Goal: Task Accomplishment & Management: Complete application form

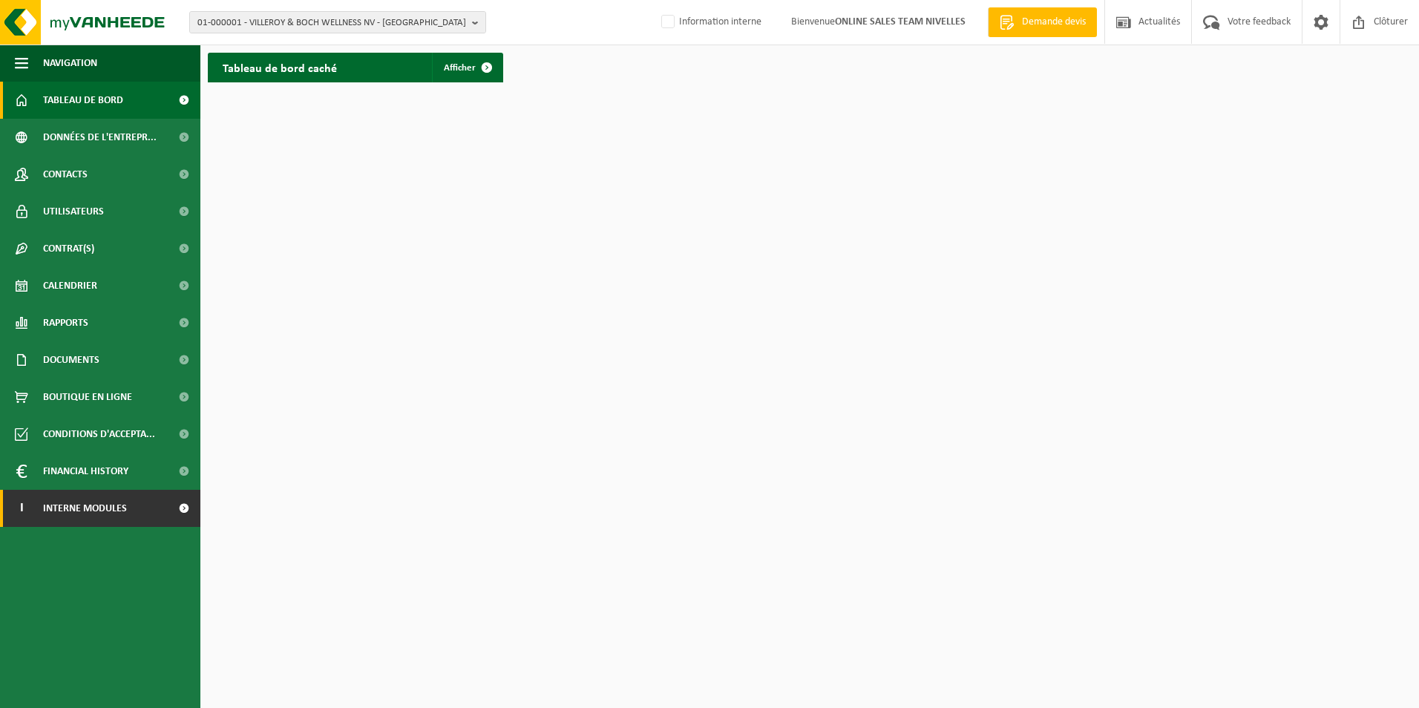
click at [92, 517] on span "Interne modules" at bounding box center [85, 508] width 84 height 37
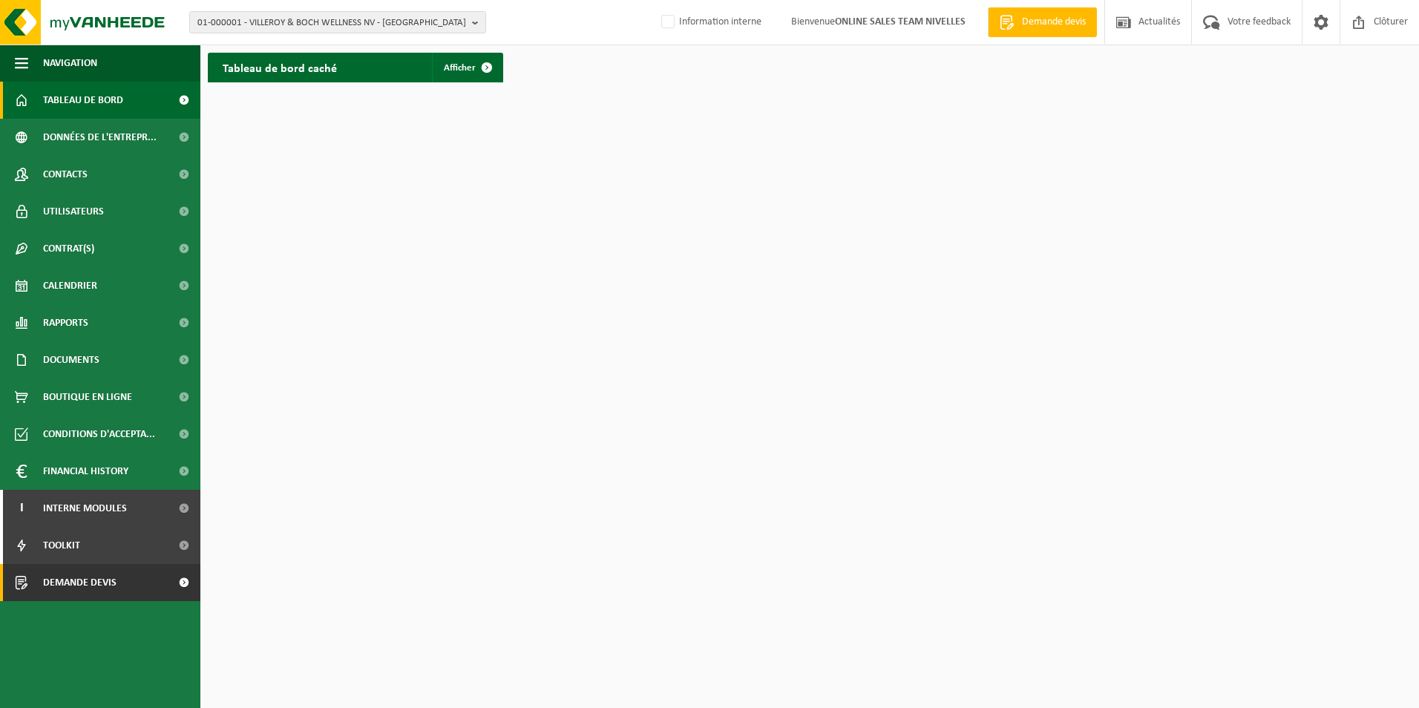
click at [90, 583] on span "Demande devis" at bounding box center [79, 582] width 73 height 37
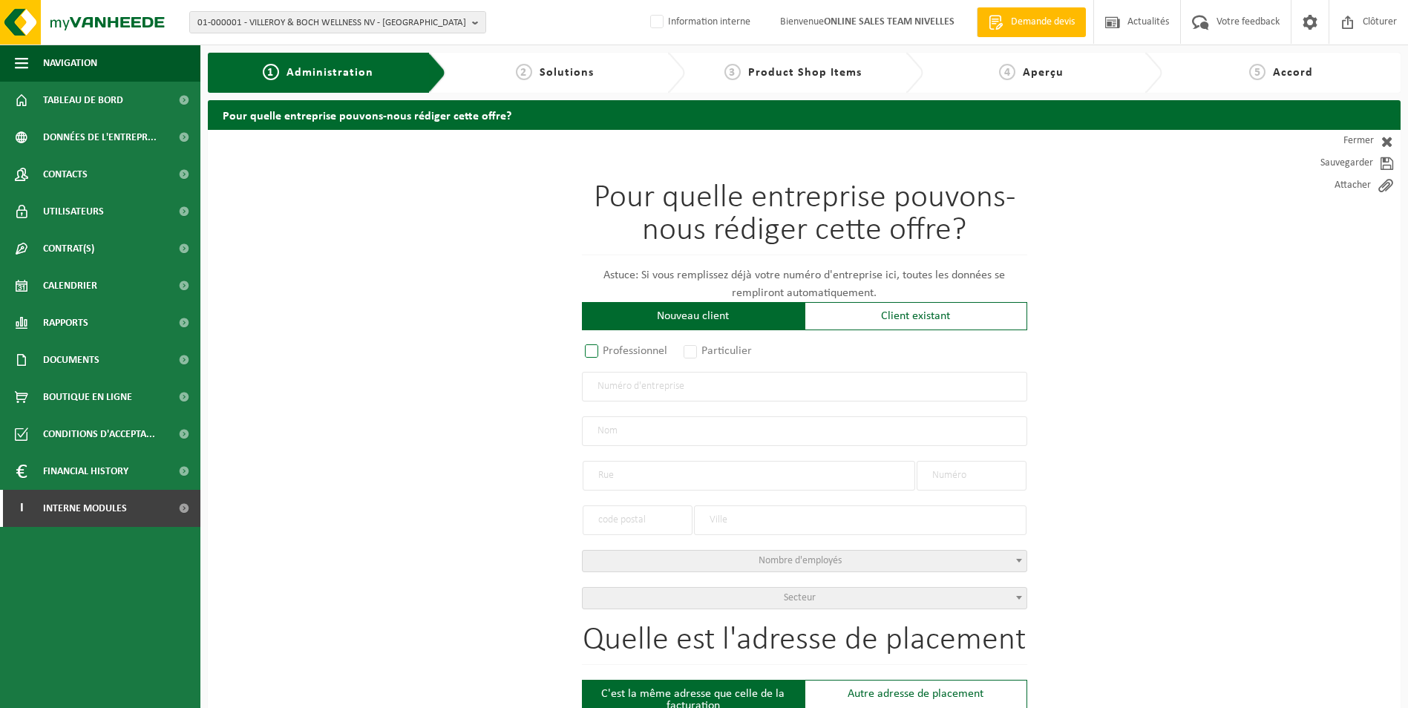
click at [589, 350] on label "Professionnel" at bounding box center [627, 351] width 90 height 21
click at [606, 350] on input "Professionnel" at bounding box center [611, 352] width 10 height 10
radio input "true"
click at [625, 382] on input "text" at bounding box center [804, 387] width 445 height 30
type input "0797742846"
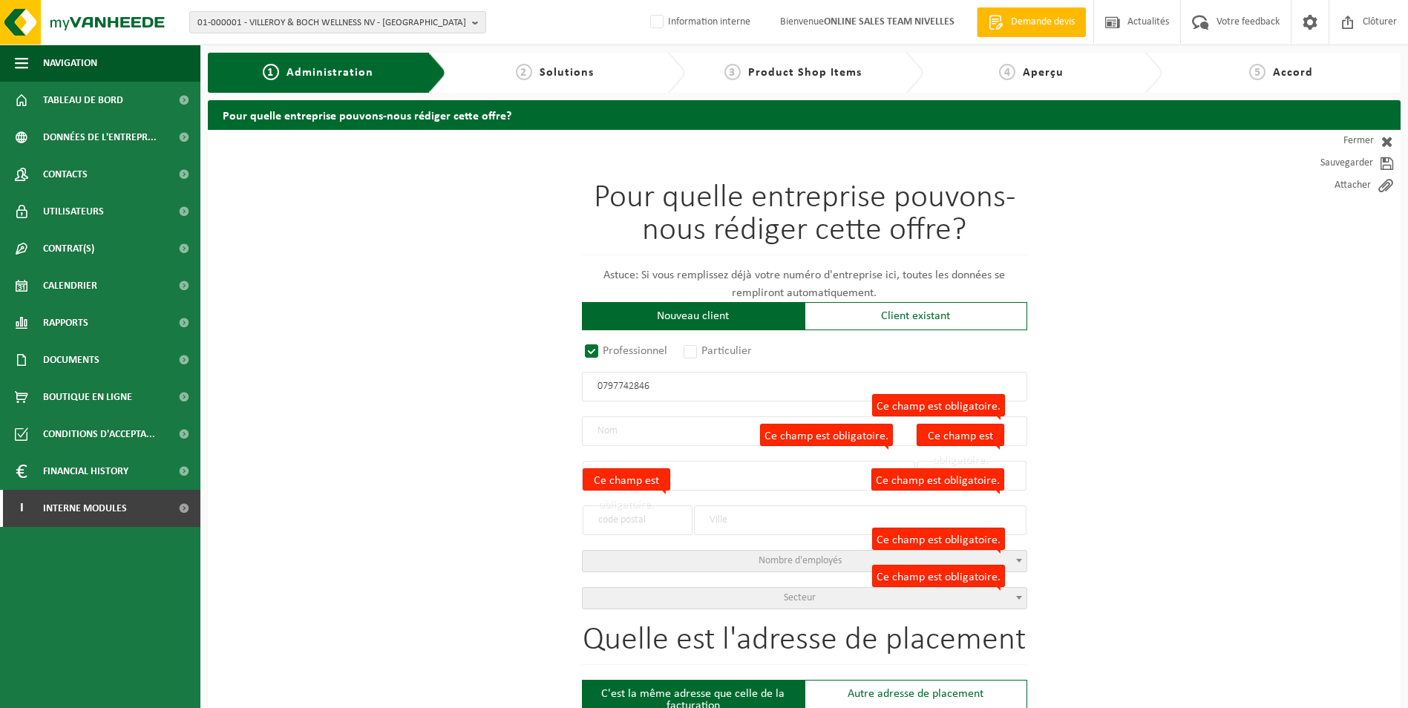
radio input "true"
type input "0797742846"
type input "RENOVIBE BV"
type input "HENDRIK DE KOSTERLAAN"
type input "41 / GV"
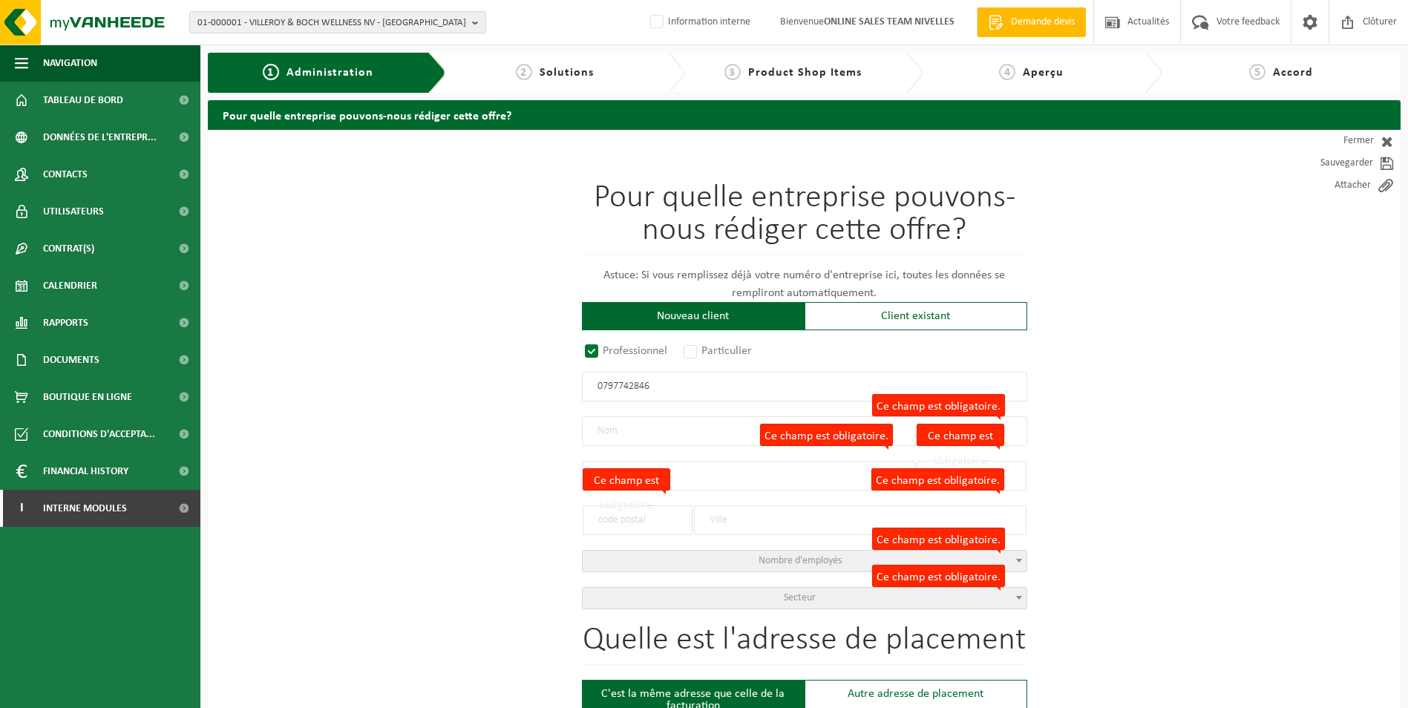
type input "1731"
type input "ASSE"
select select "D"
select select "NACE_4100"
type input "RENOVIBE BV"
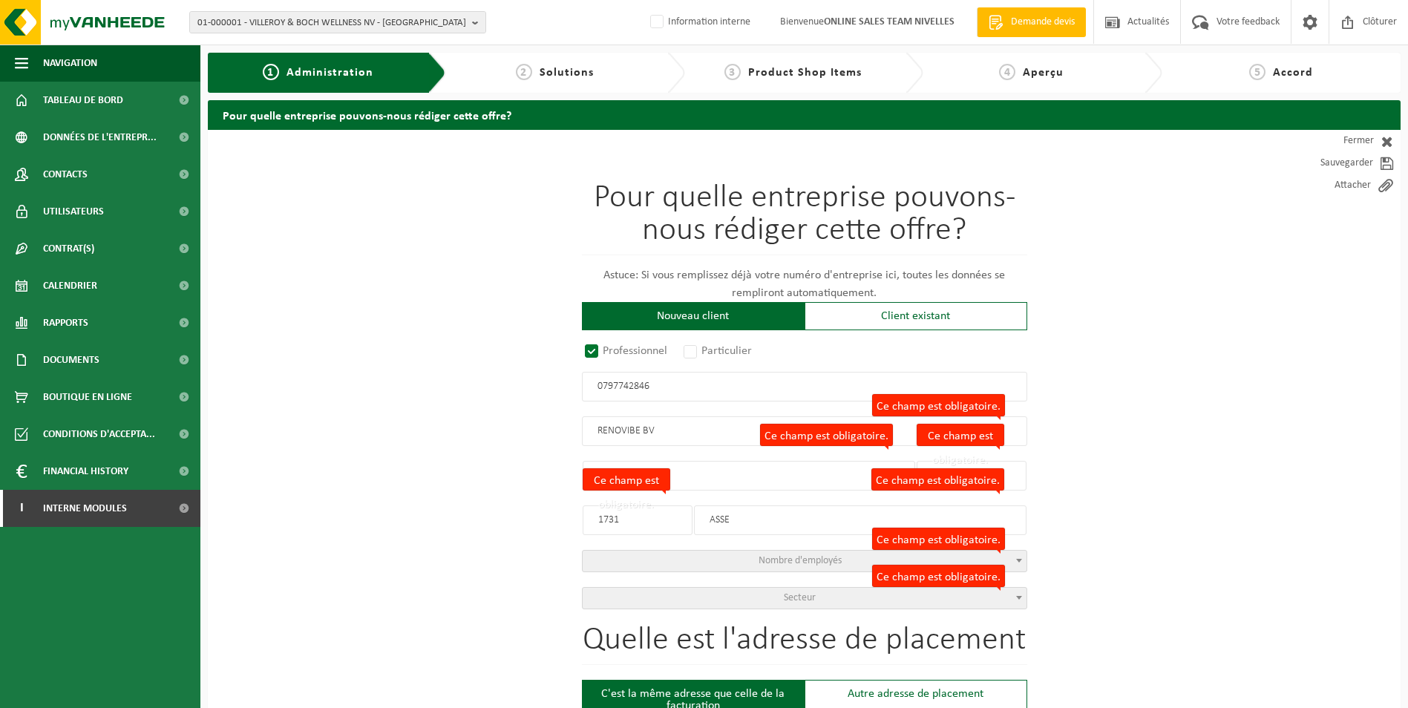
type input "HENDRIK DE KOSTERLAAN"
type input "41 / GV"
type input "1731"
type input "ASSE"
type input "2342132306"
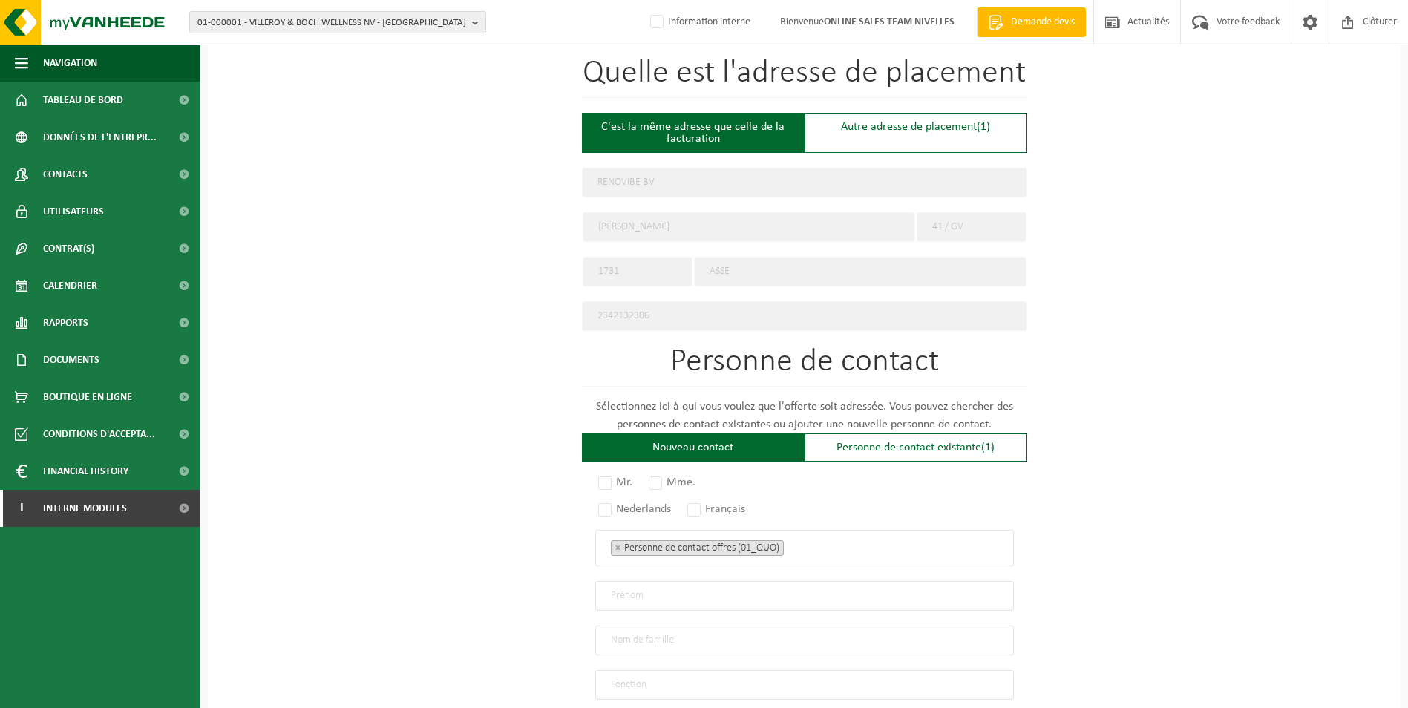
scroll to position [594, 0]
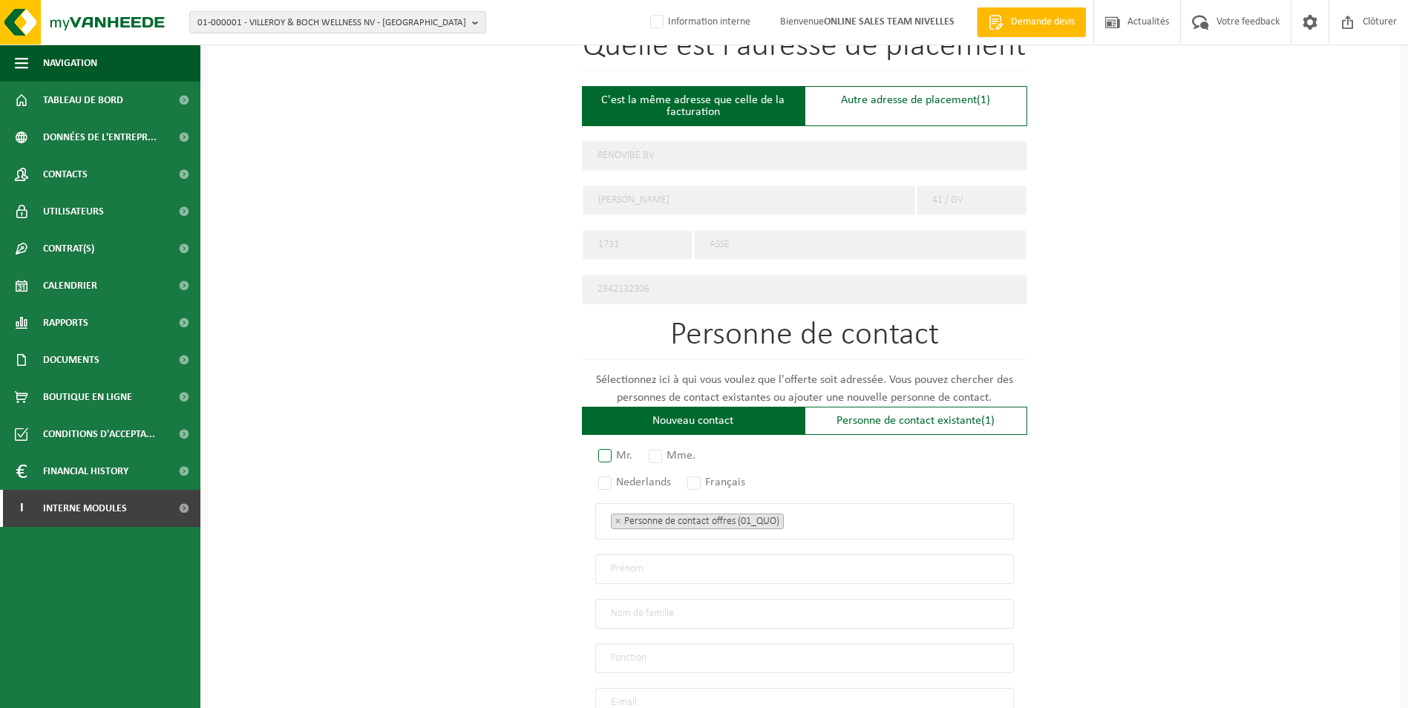
click at [611, 448] on label "Mr." at bounding box center [616, 455] width 42 height 21
radio input "true"
click at [701, 477] on label "Français" at bounding box center [716, 482] width 65 height 21
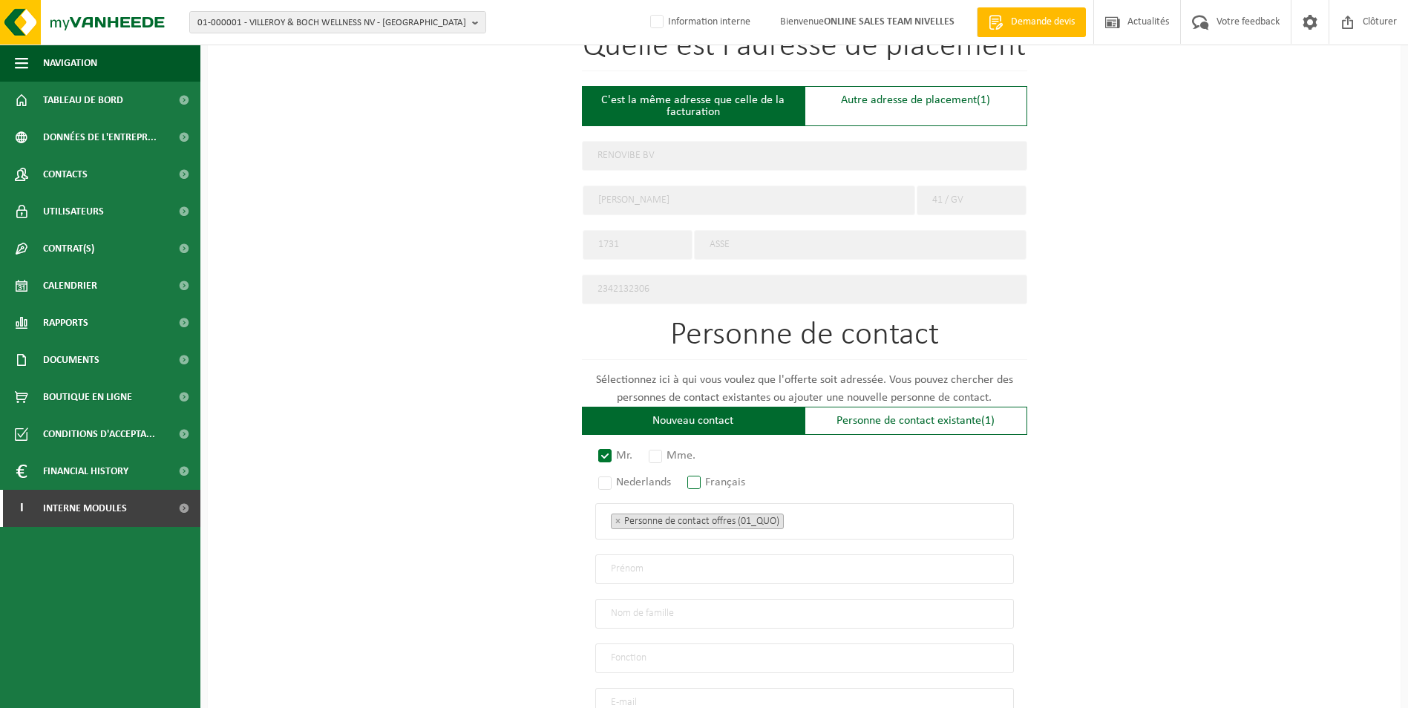
radio input "true"
click at [830, 513] on ul "× Personne de contact offres (01_QUO)" at bounding box center [804, 520] width 387 height 19
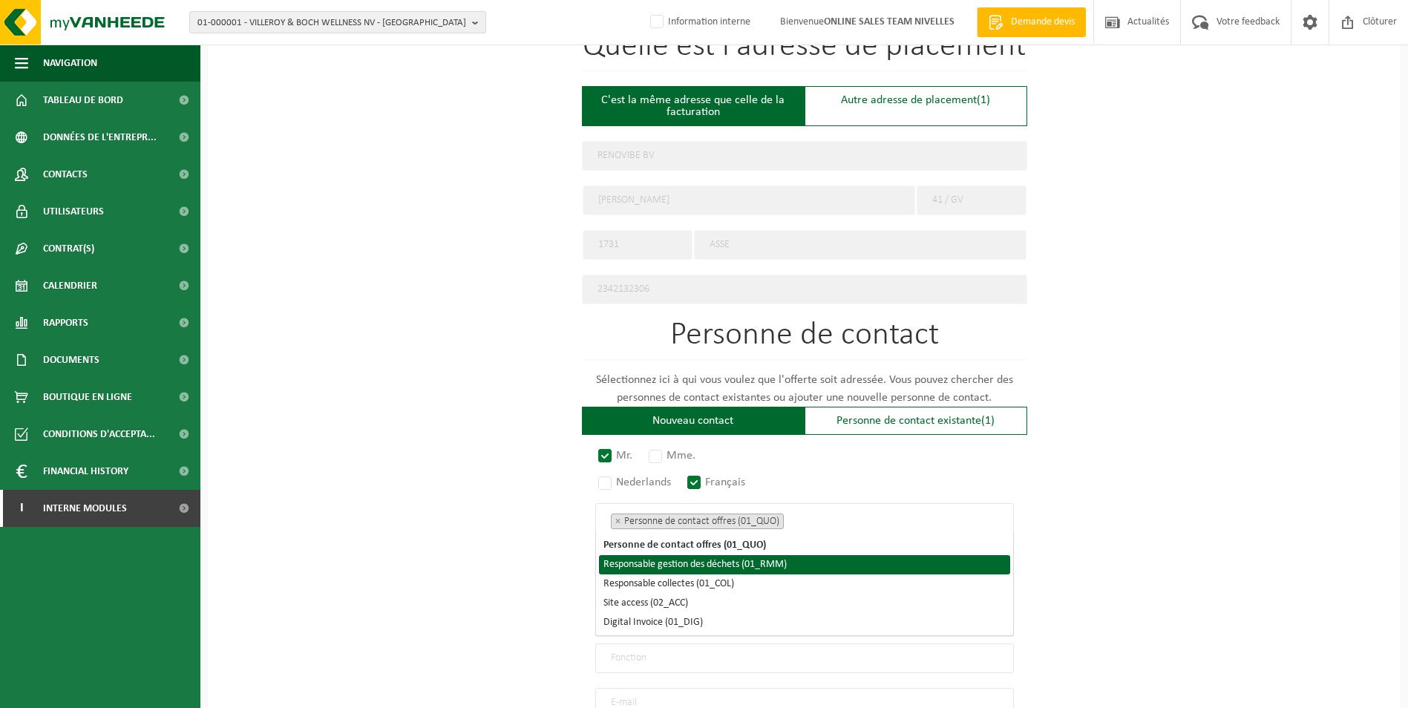
click at [768, 563] on li "Responsable gestion des déchets (01_RMM)" at bounding box center [804, 564] width 411 height 19
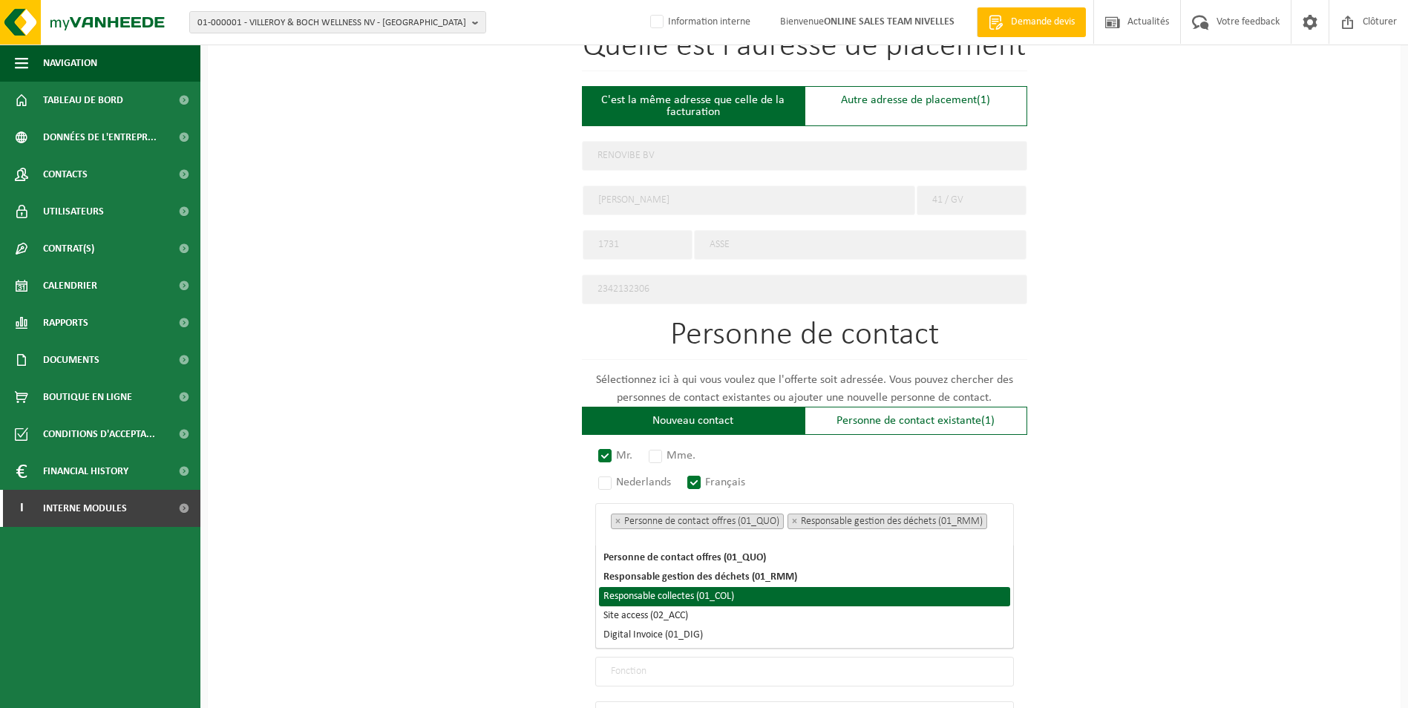
click at [748, 600] on li "Responsable collectes (01_COL)" at bounding box center [804, 596] width 411 height 19
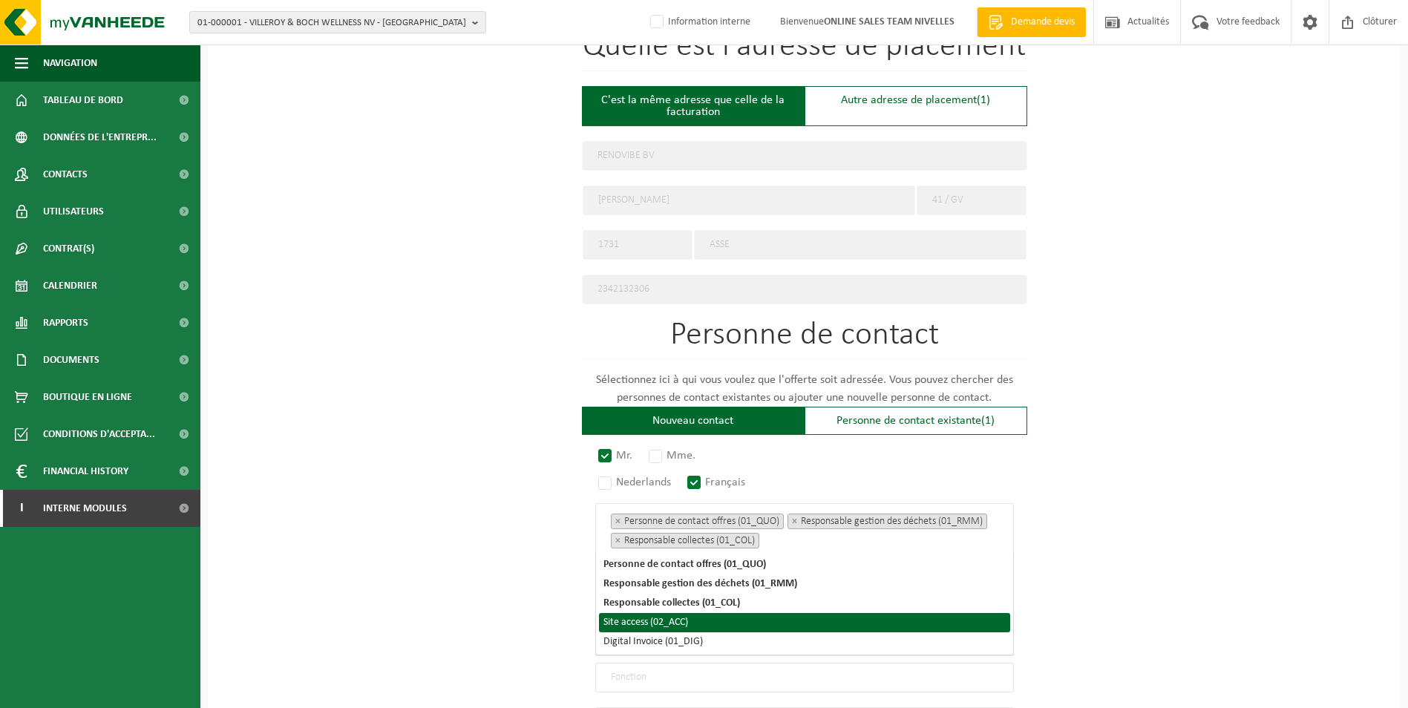
click at [690, 631] on li "Site access (02_ACC)" at bounding box center [804, 622] width 411 height 19
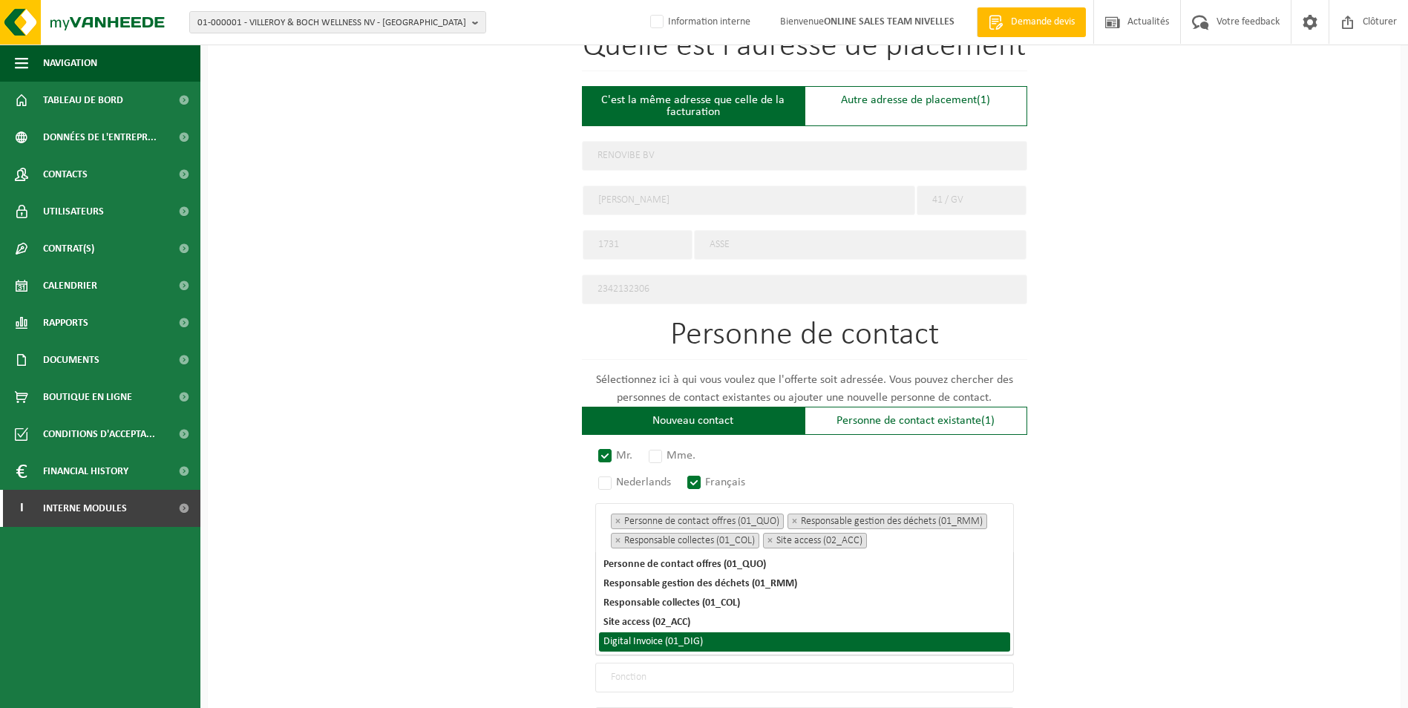
click at [687, 641] on li "Digital Invoice (01_DIG)" at bounding box center [804, 641] width 411 height 19
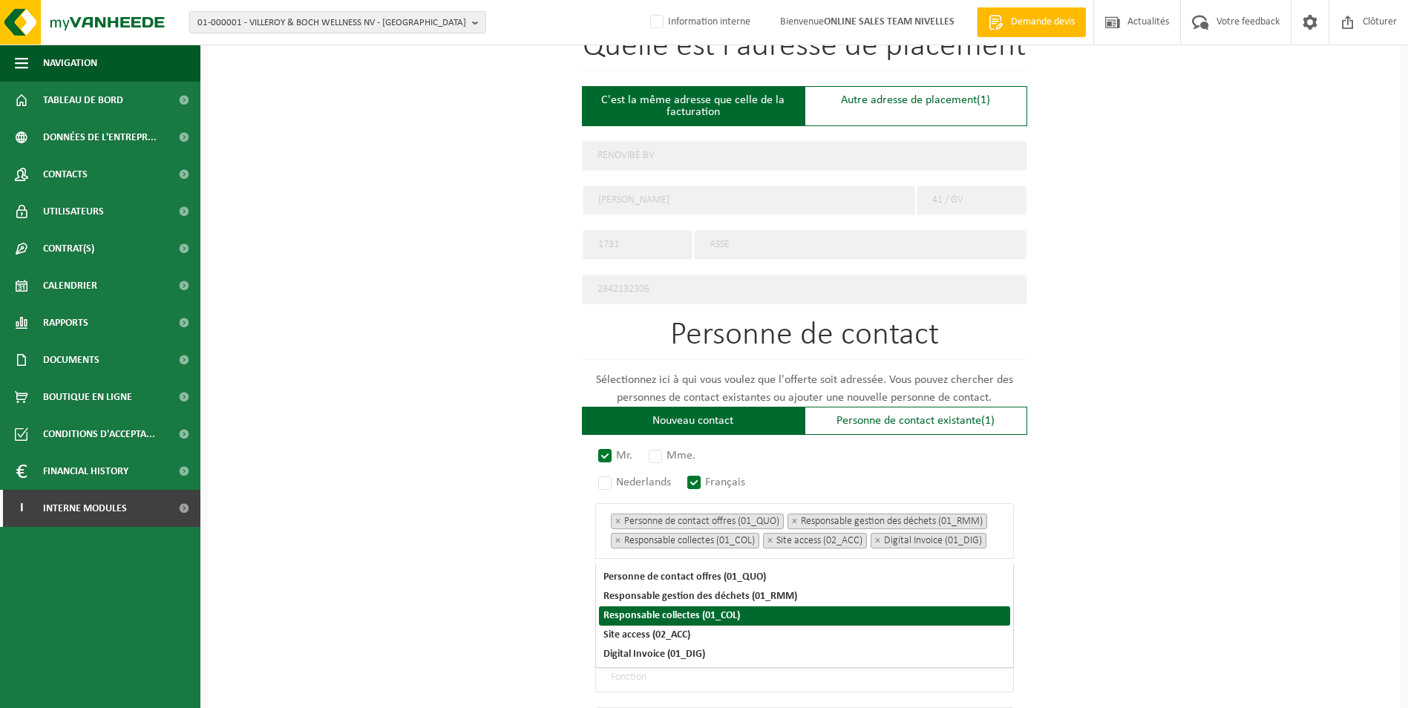
click at [1119, 577] on div "Pour quelle entreprise pouvons-nous rédiger cette offre? Astuce: Si vous rempli…" at bounding box center [804, 223] width 1193 height 1375
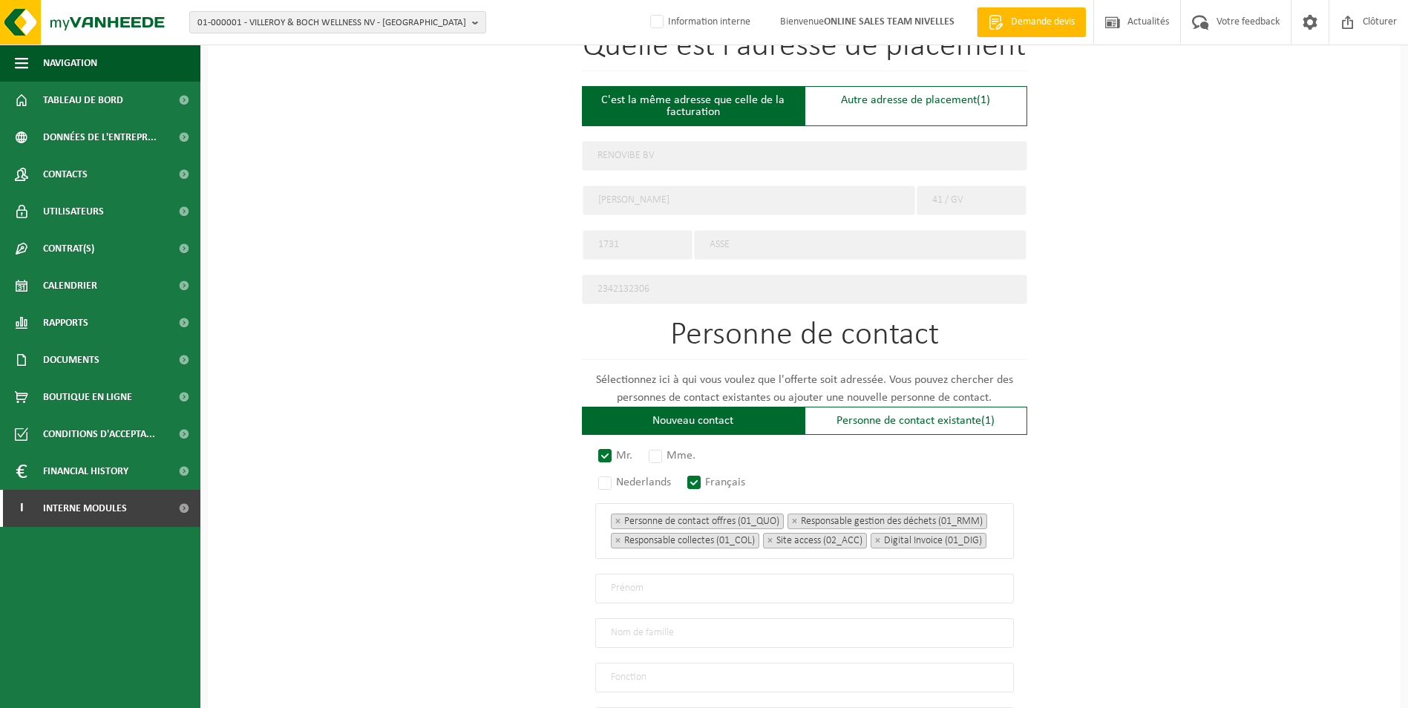
click at [695, 603] on input "text" at bounding box center [804, 589] width 419 height 30
type input "p"
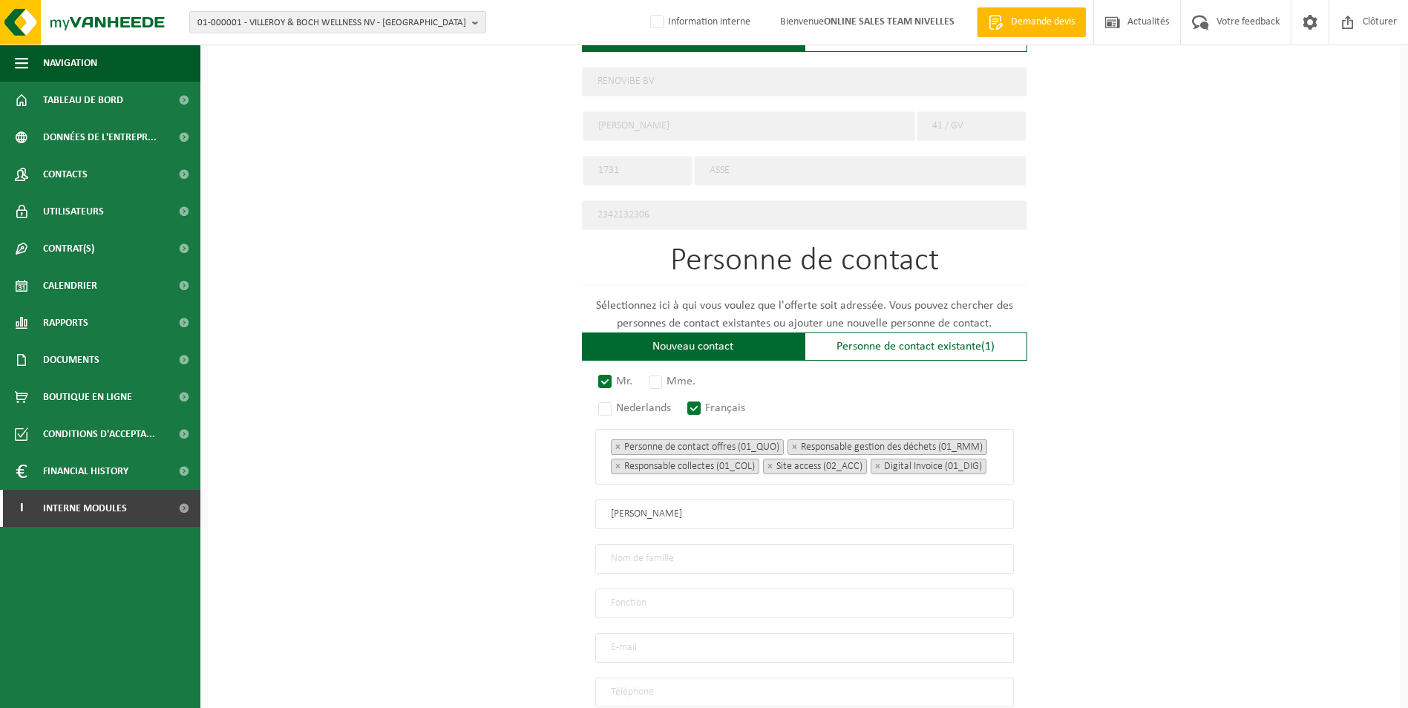
type input "Peter"
type input "Sipos"
type input "Directeur"
type input "info@renovibe.be"
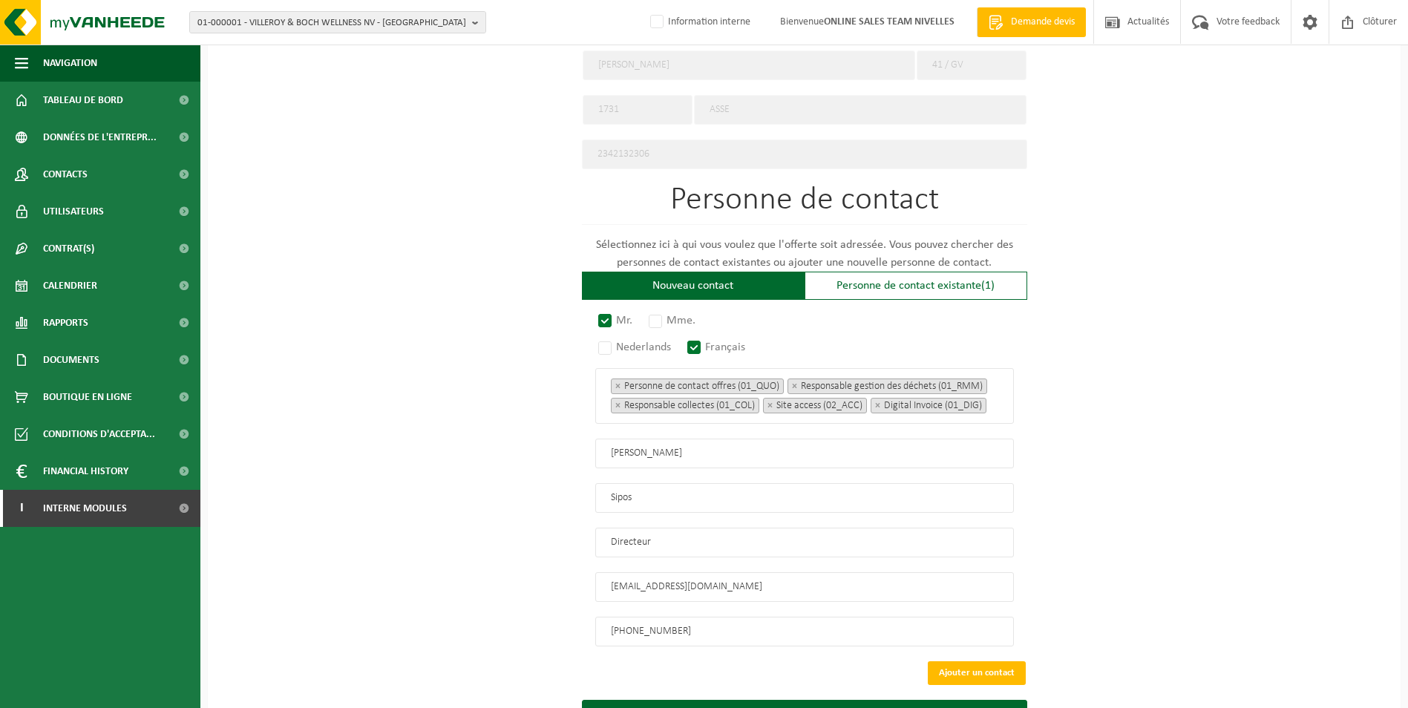
scroll to position [806, 0]
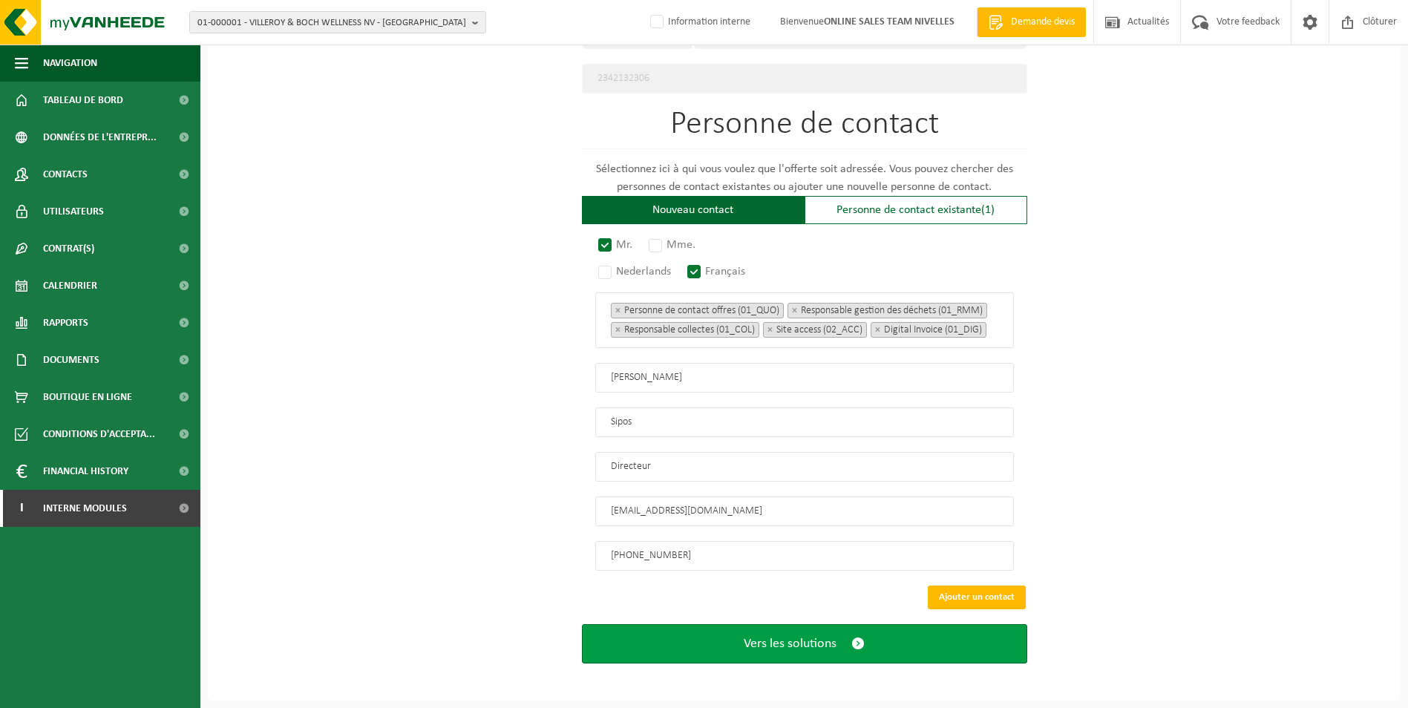
type input "+32 484 05 24 88"
click at [802, 652] on button "Vers les solutions" at bounding box center [804, 643] width 445 height 39
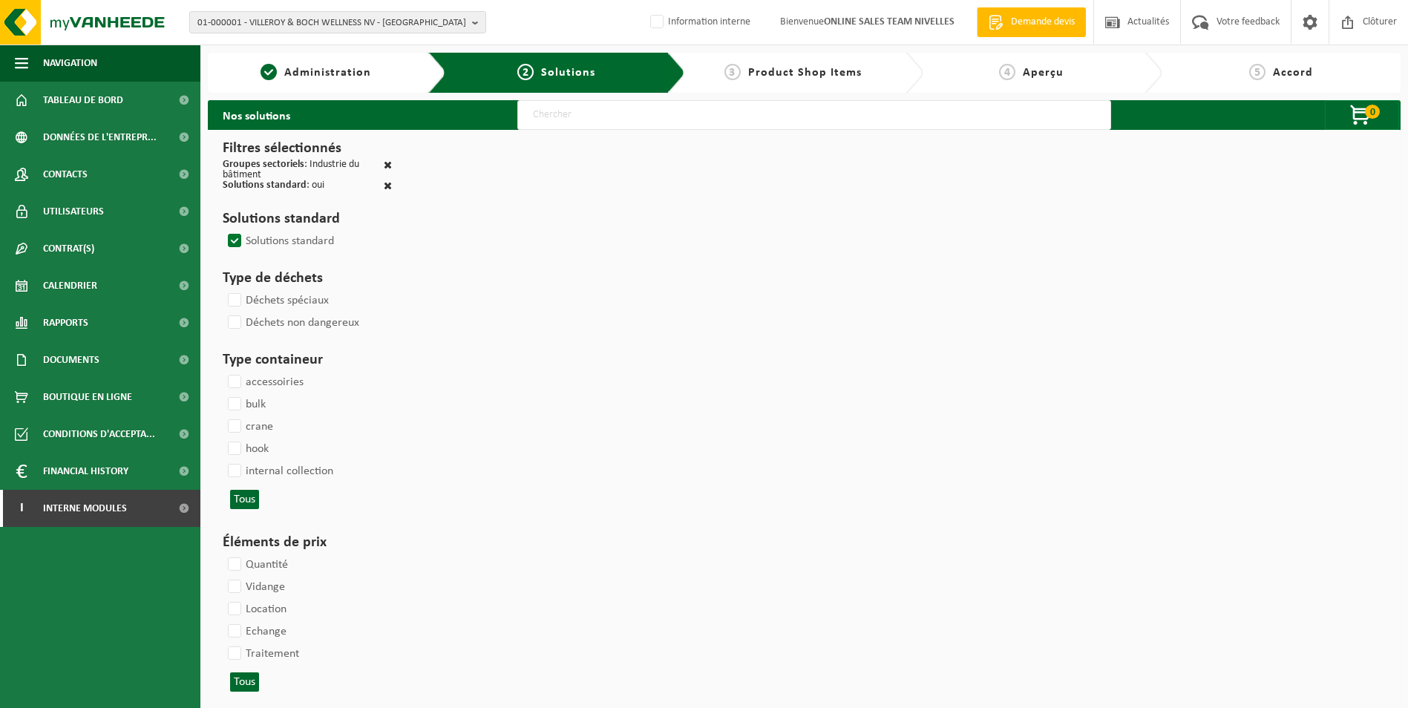
click at [556, 111] on input "text" at bounding box center [814, 115] width 594 height 30
type input "000052"
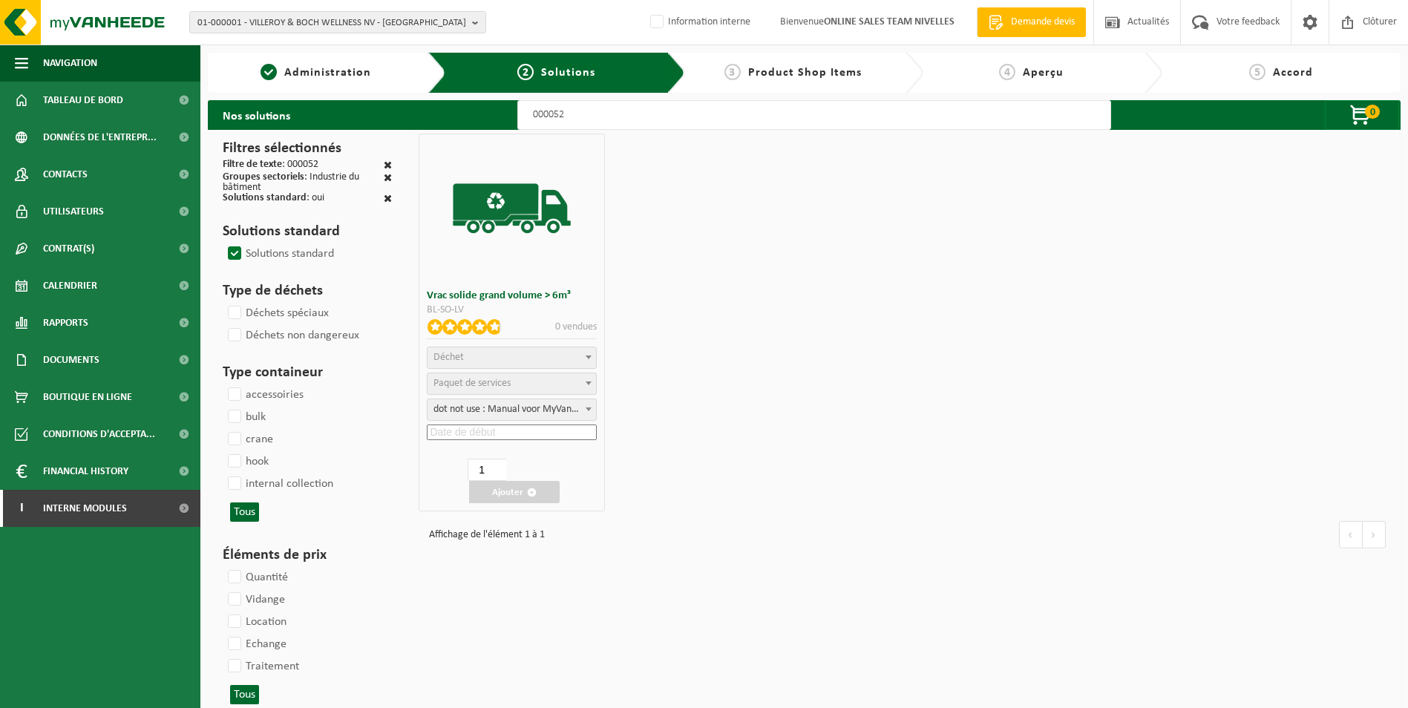
click at [479, 361] on span "Déchet" at bounding box center [512, 357] width 168 height 21
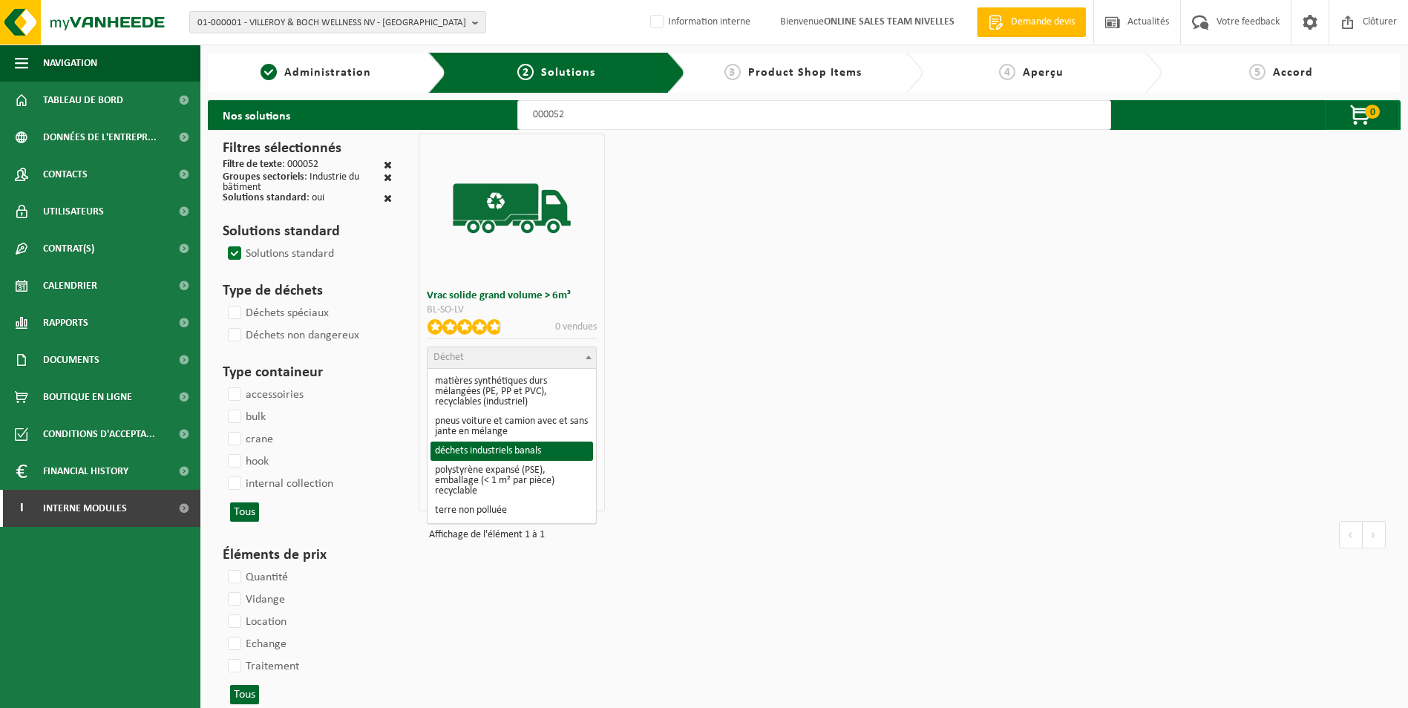
select select "8"
select select
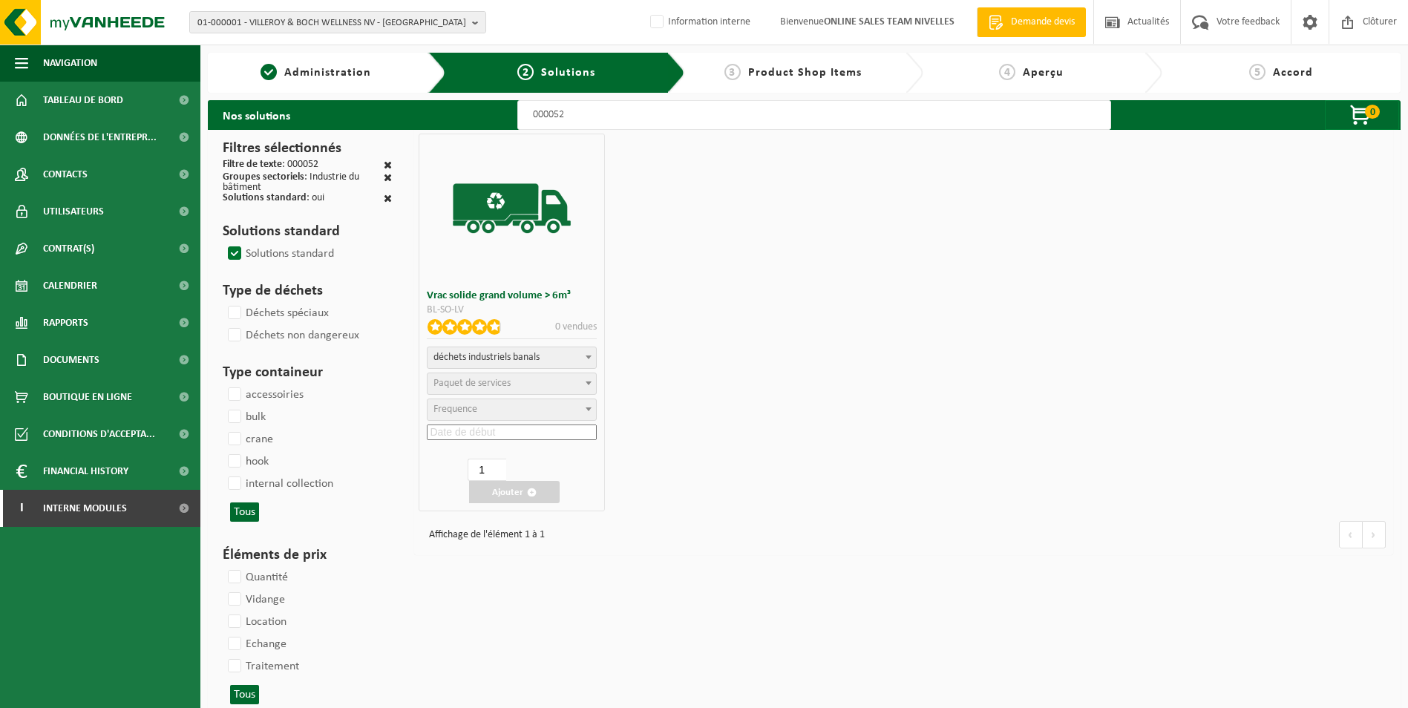
select select
select select "47"
select select "25"
click at [469, 428] on input at bounding box center [512, 433] width 170 height 16
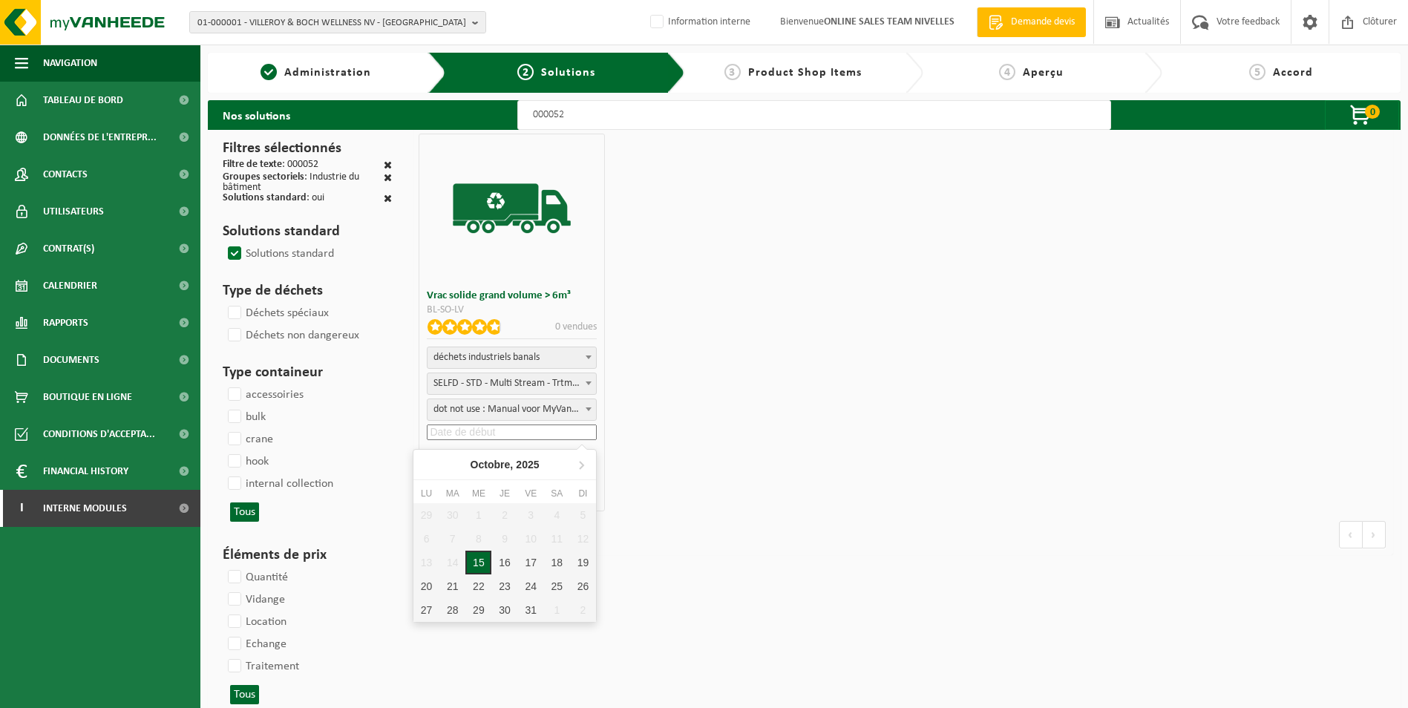
click at [488, 567] on div "15" at bounding box center [478, 563] width 26 height 24
type input "2025-10-15"
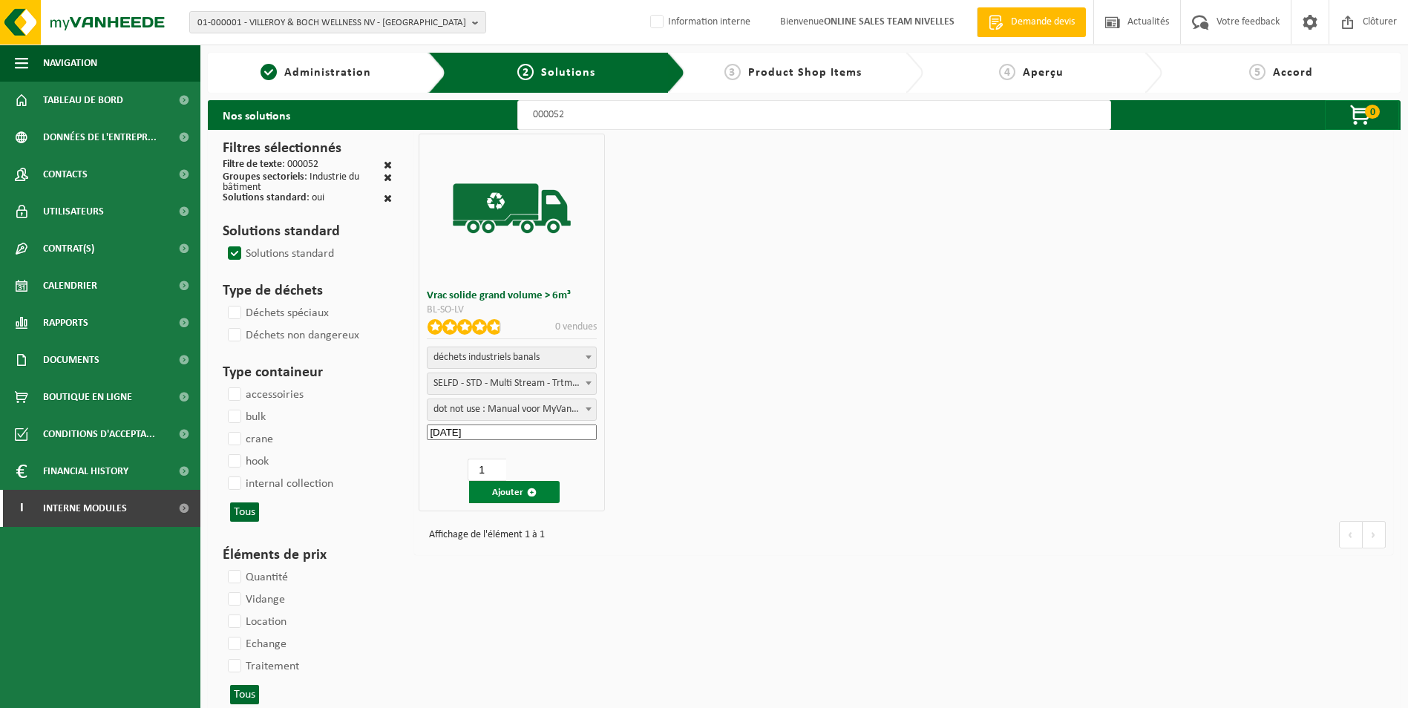
click at [505, 493] on button "Ajouter" at bounding box center [514, 492] width 91 height 22
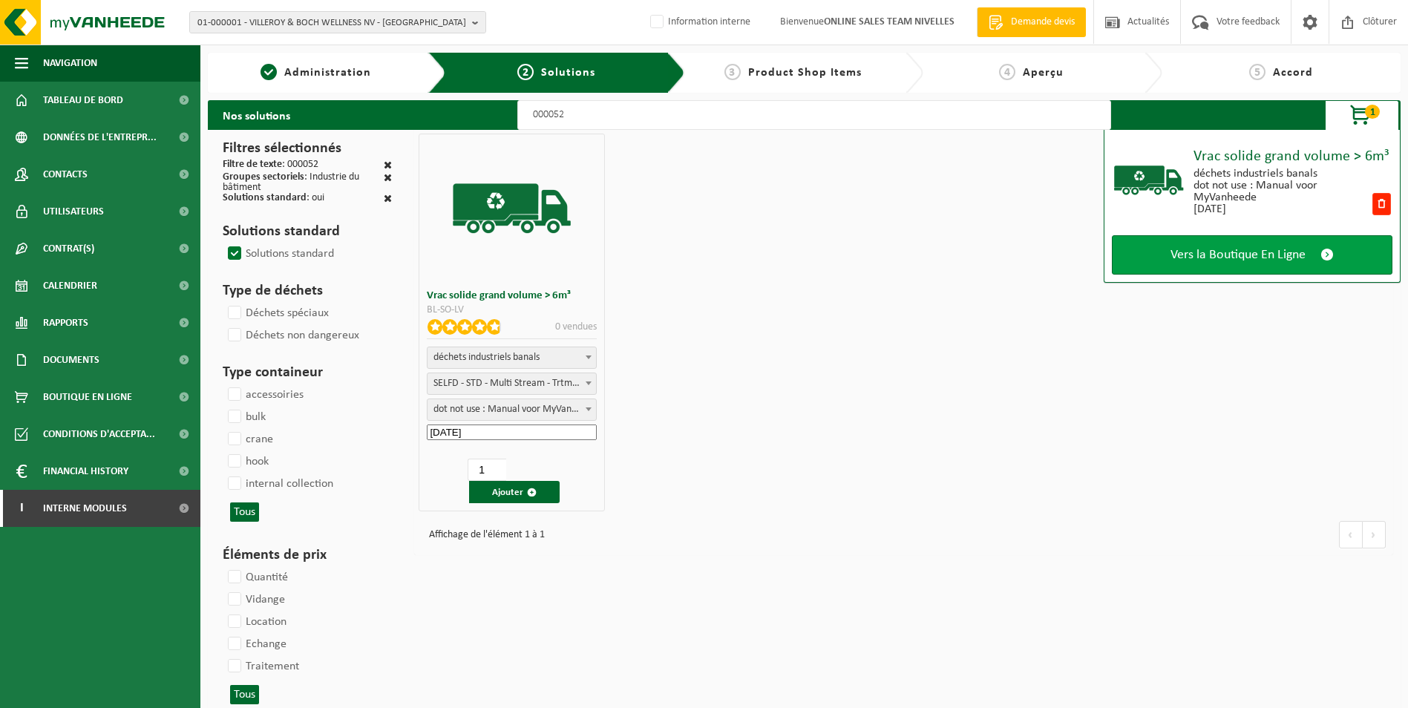
click at [1217, 255] on span "Vers la Boutique En Ligne" at bounding box center [1238, 255] width 135 height 16
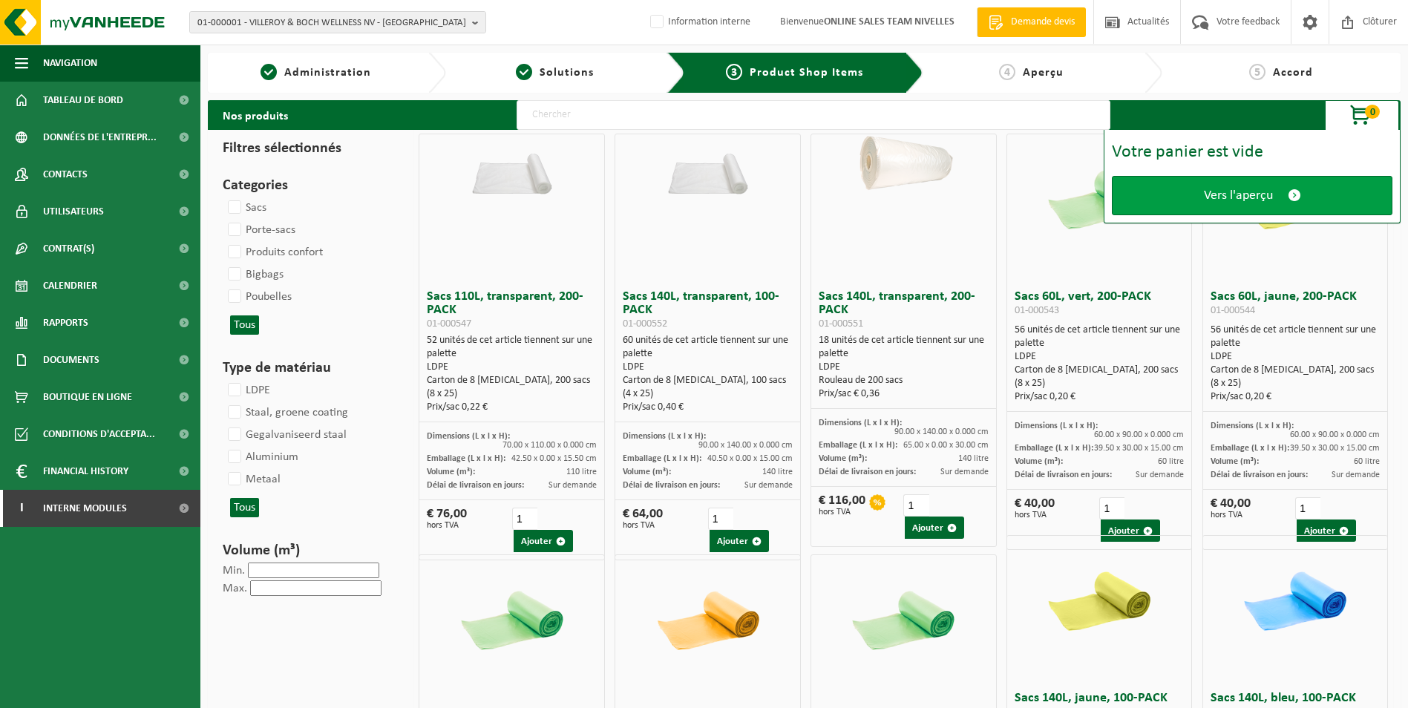
click at [1247, 191] on span "Vers l'aperçu" at bounding box center [1238, 196] width 69 height 16
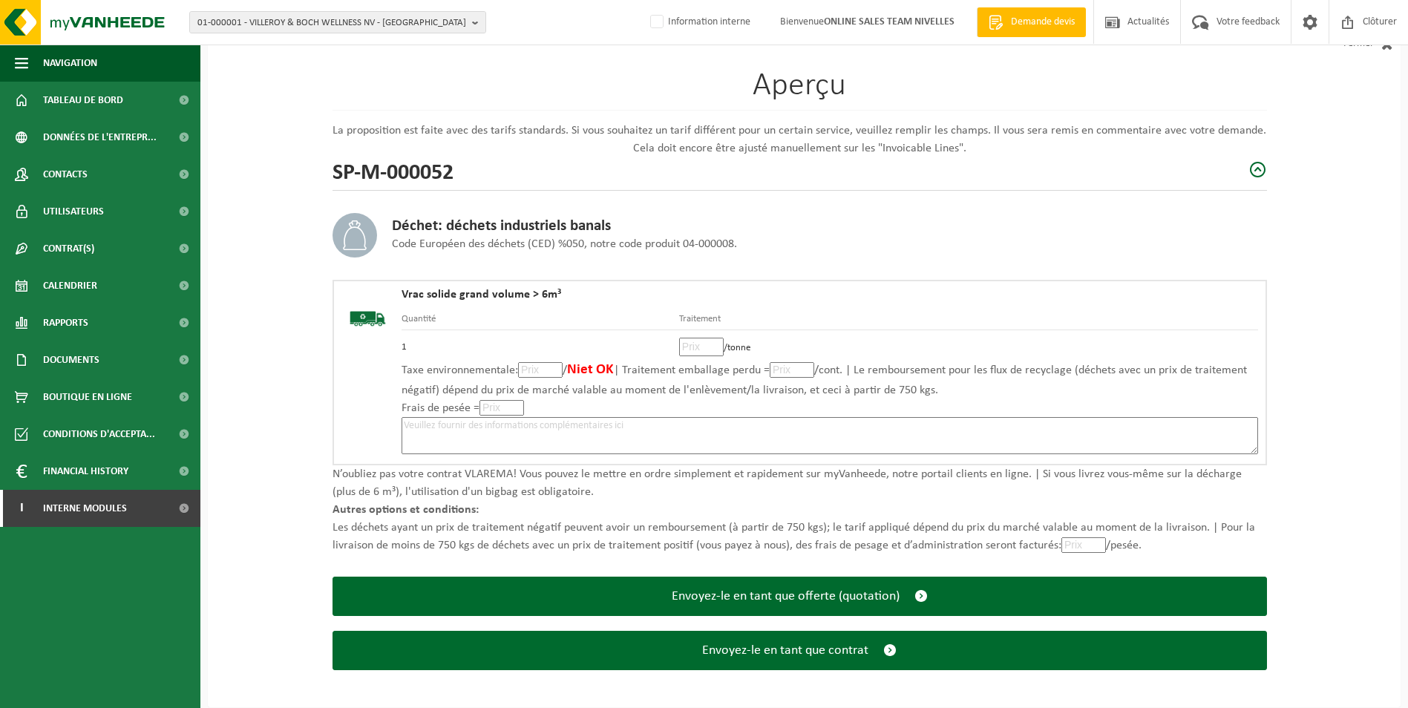
scroll to position [103, 0]
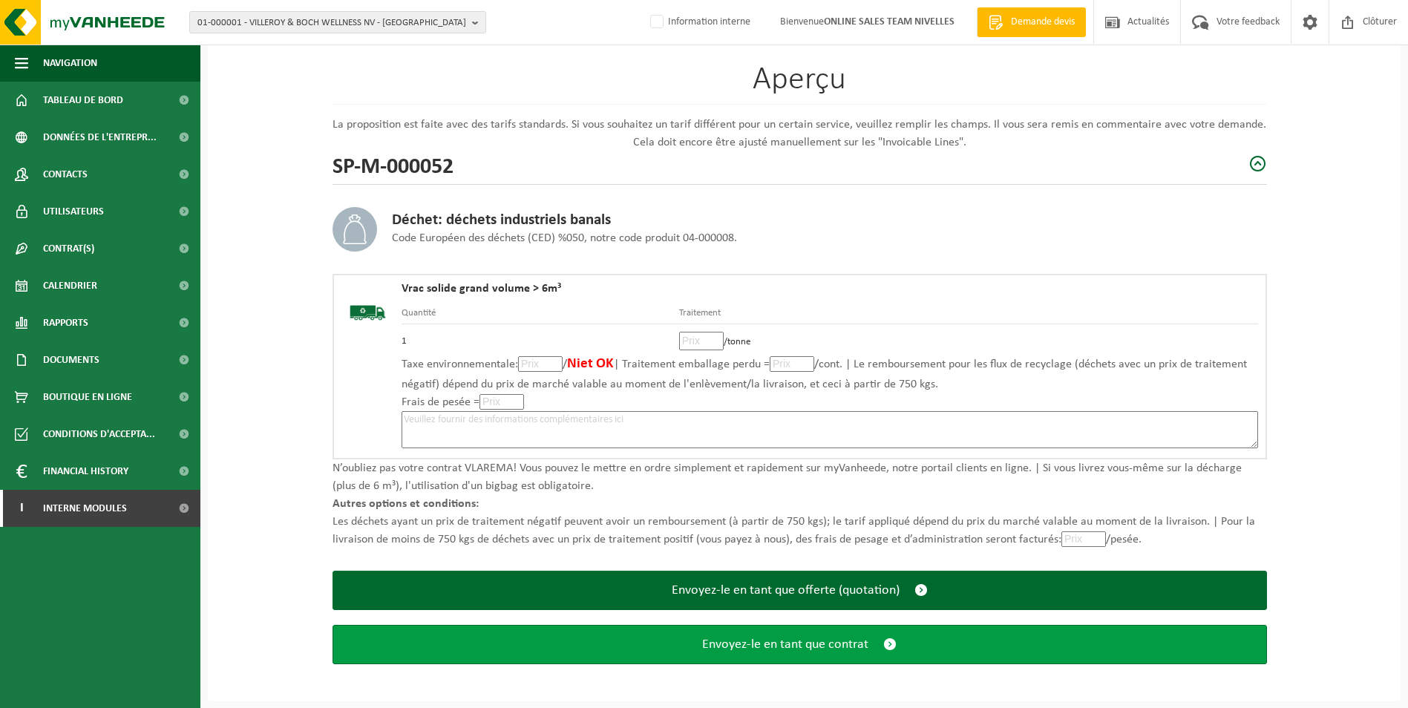
click at [739, 652] on button "Envoyez-le en tant que contrat" at bounding box center [800, 644] width 935 height 39
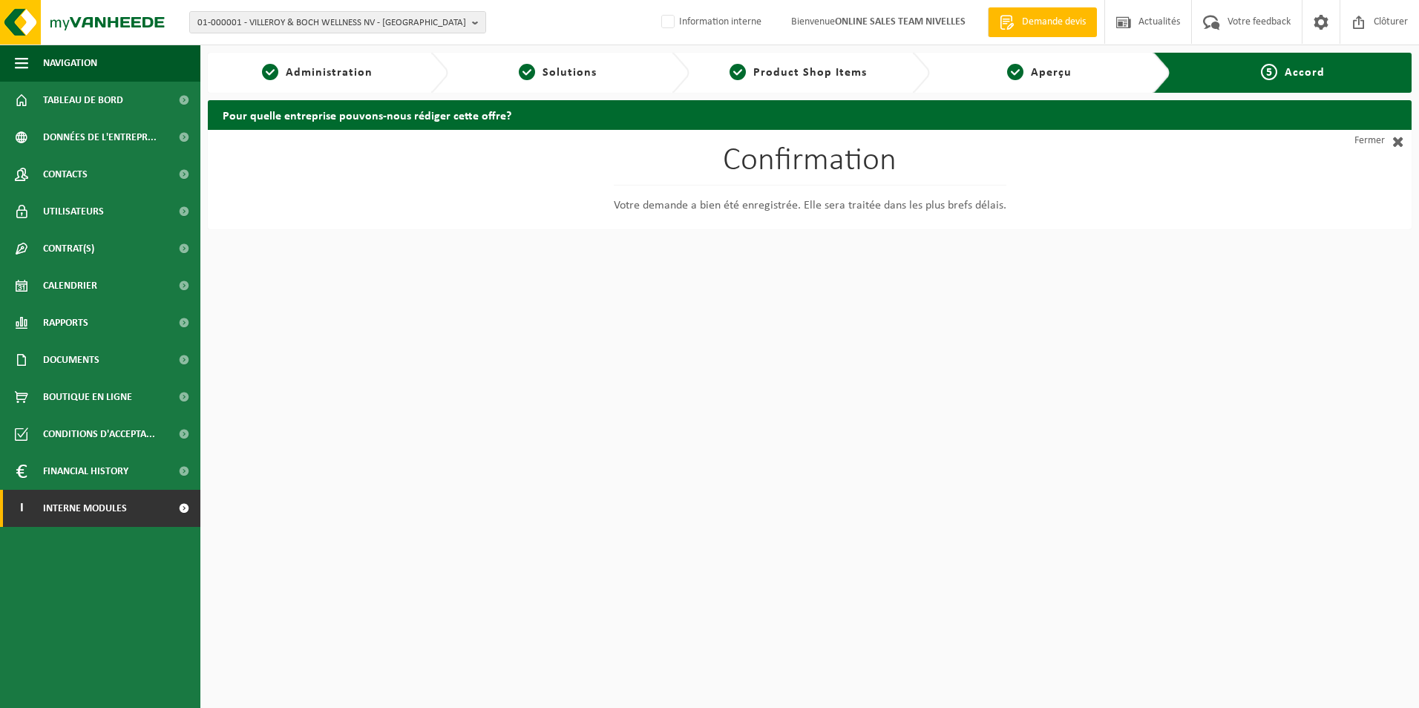
click at [85, 518] on span "Interne modules" at bounding box center [85, 508] width 84 height 37
